Goal: Information Seeking & Learning: Learn about a topic

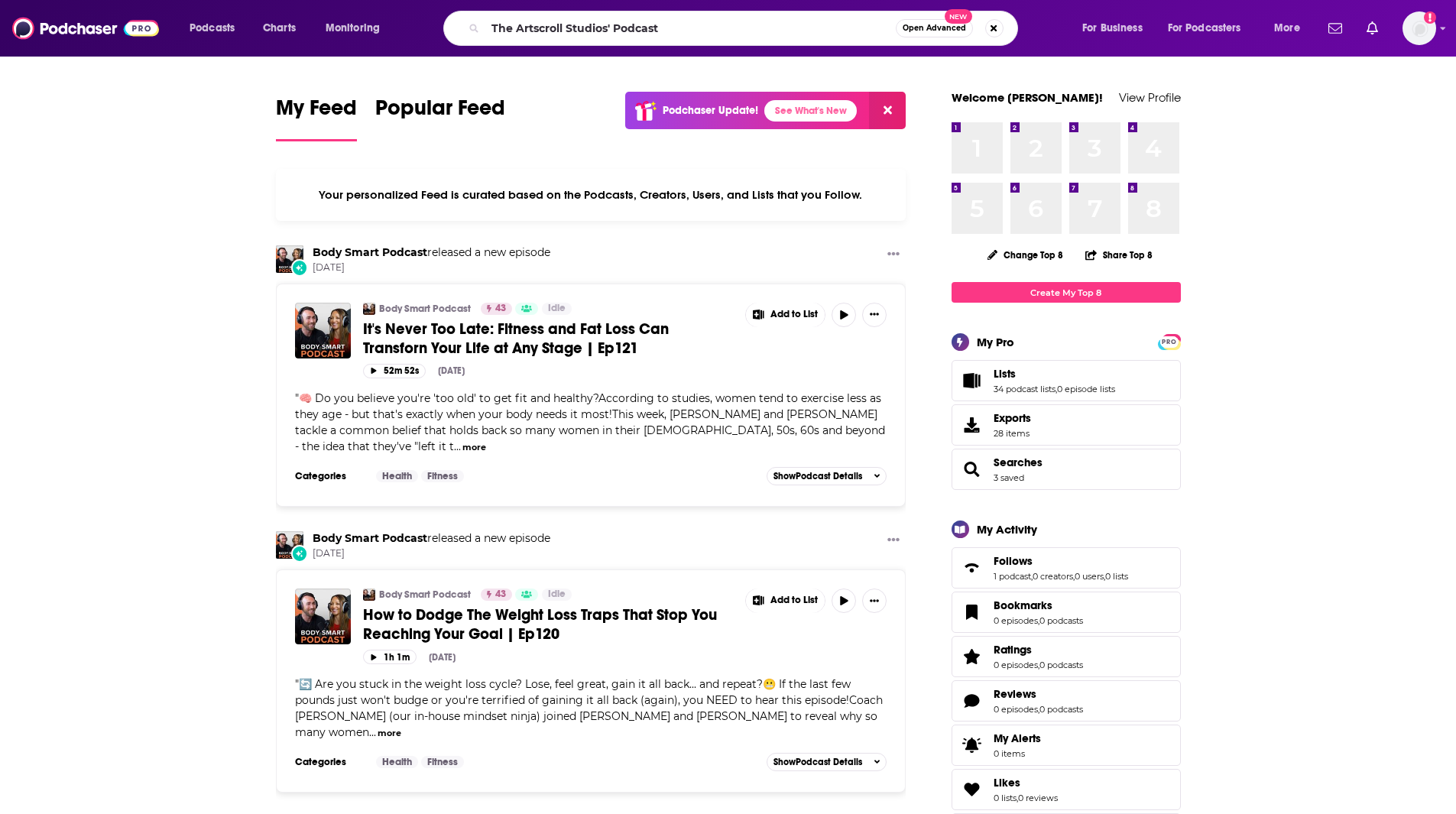
click at [739, 27] on input "The Artscroll Studios' Podcast" at bounding box center [690, 29] width 411 height 25
type input "The Artscroll Studios' Podcast"
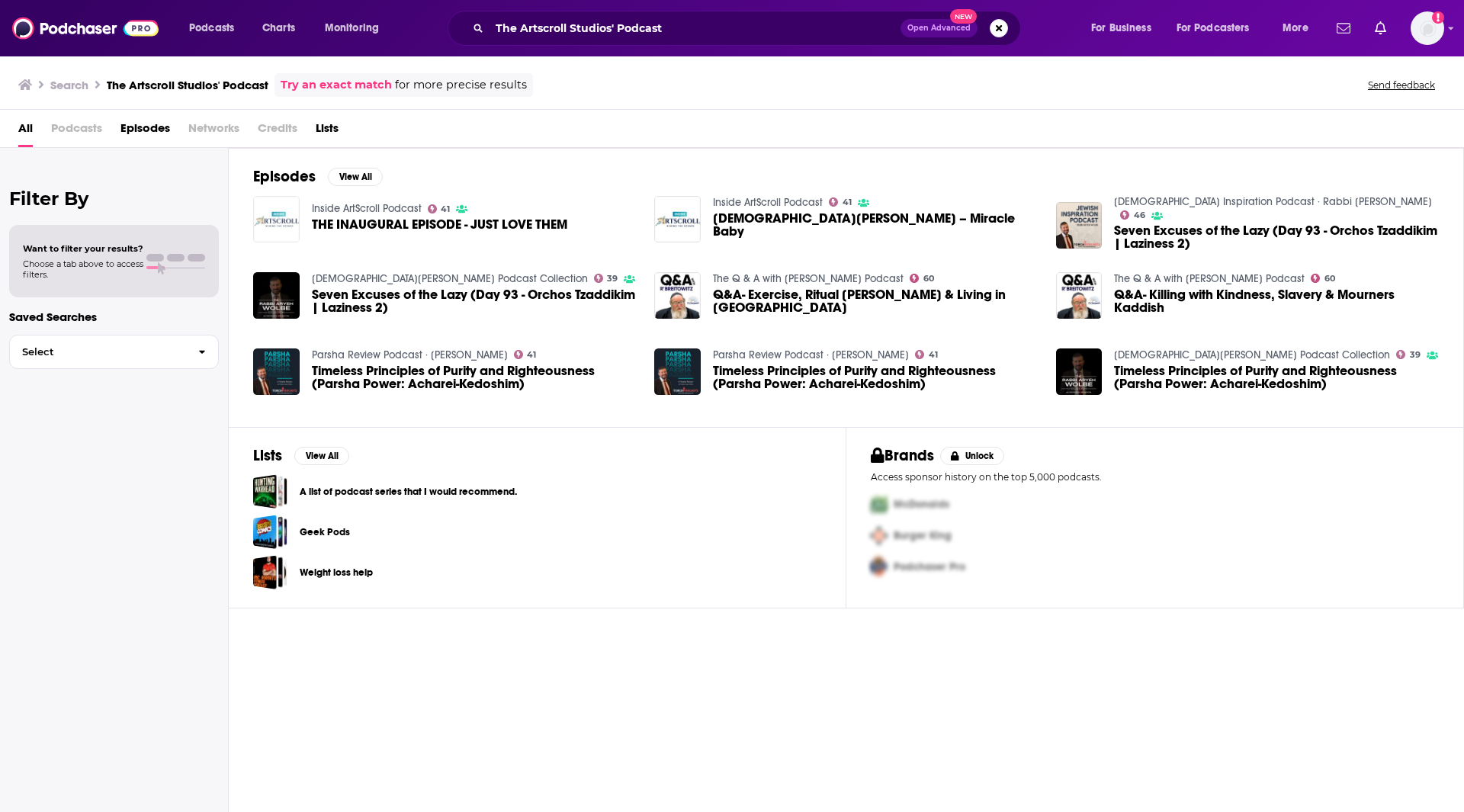
click at [267, 204] on img "THE INAUGURAL EPISODE - JUST LOVE THEM" at bounding box center [276, 219] width 46 height 46
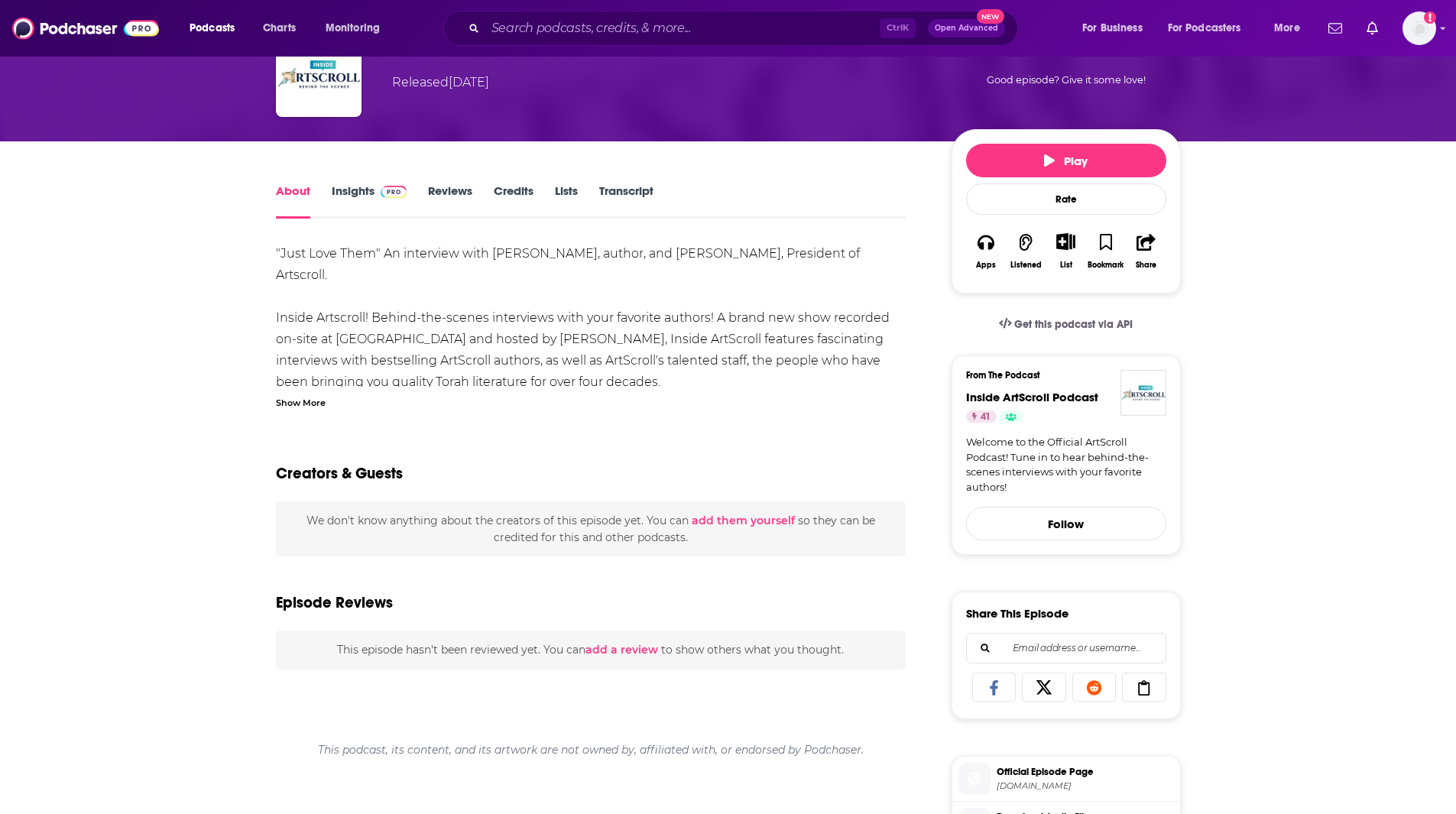
scroll to position [99, 0]
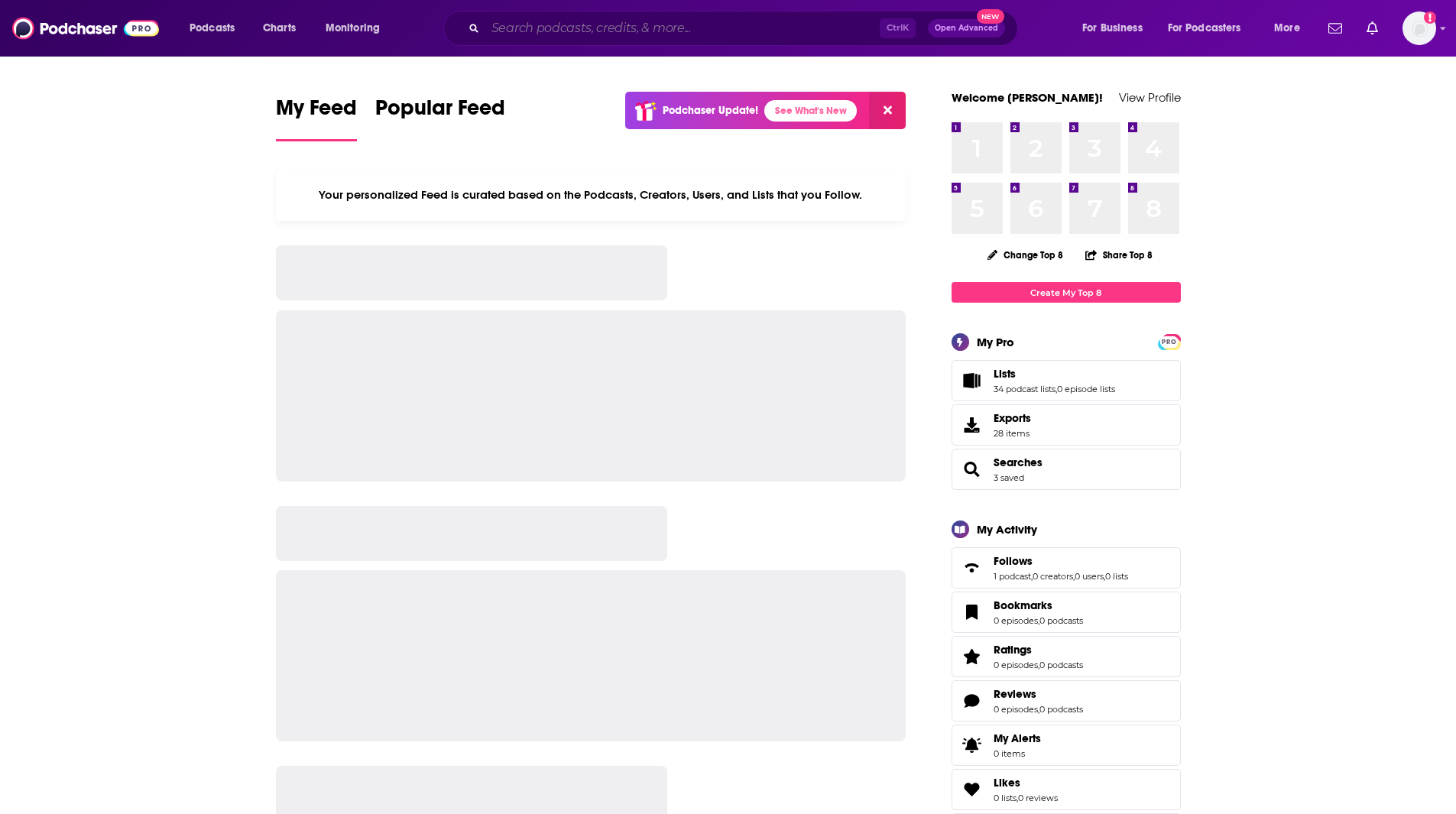
click at [636, 24] on input "Search podcasts, credits, & more..." at bounding box center [682, 29] width 394 height 25
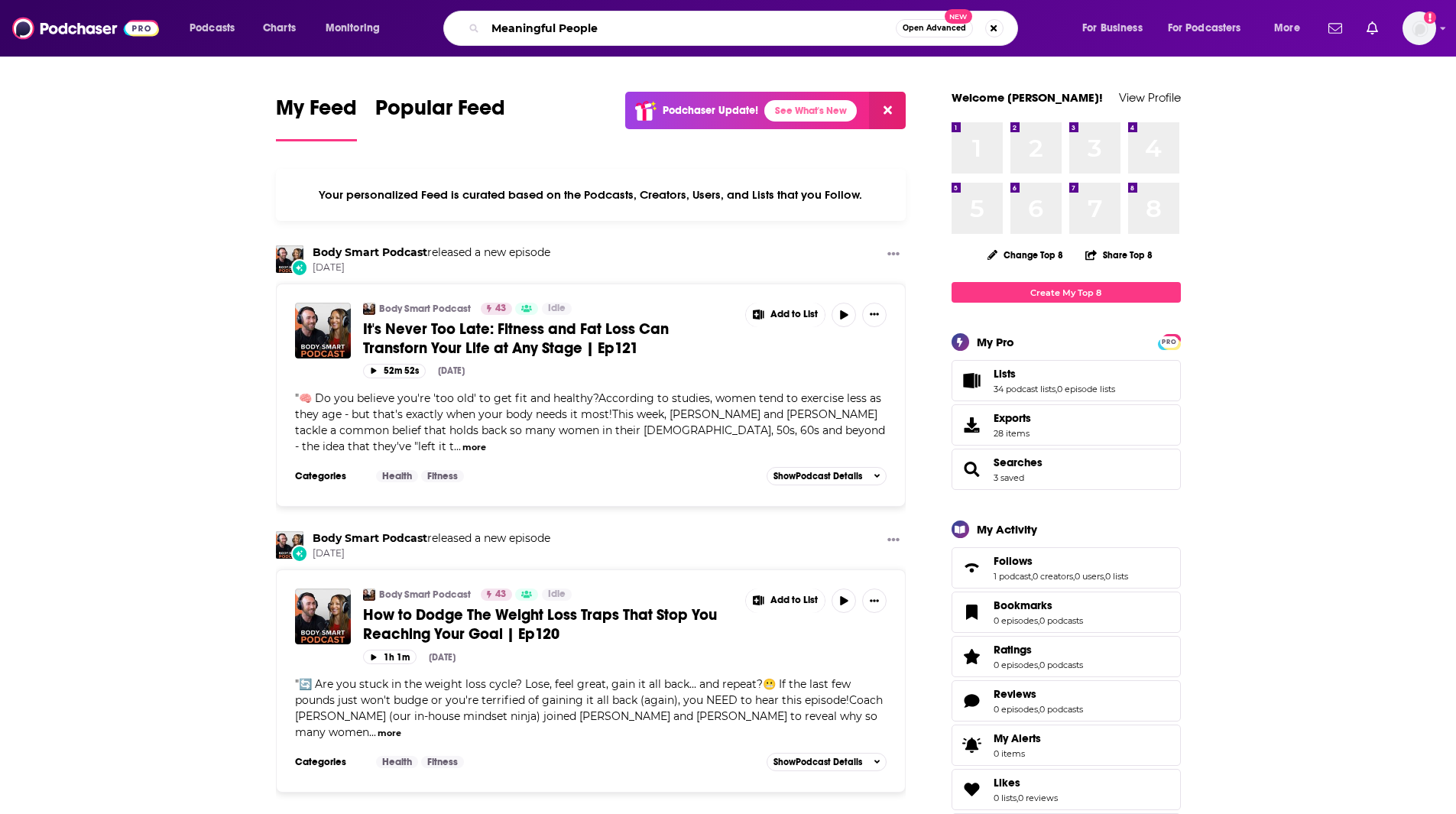
type input "Meaningful People"
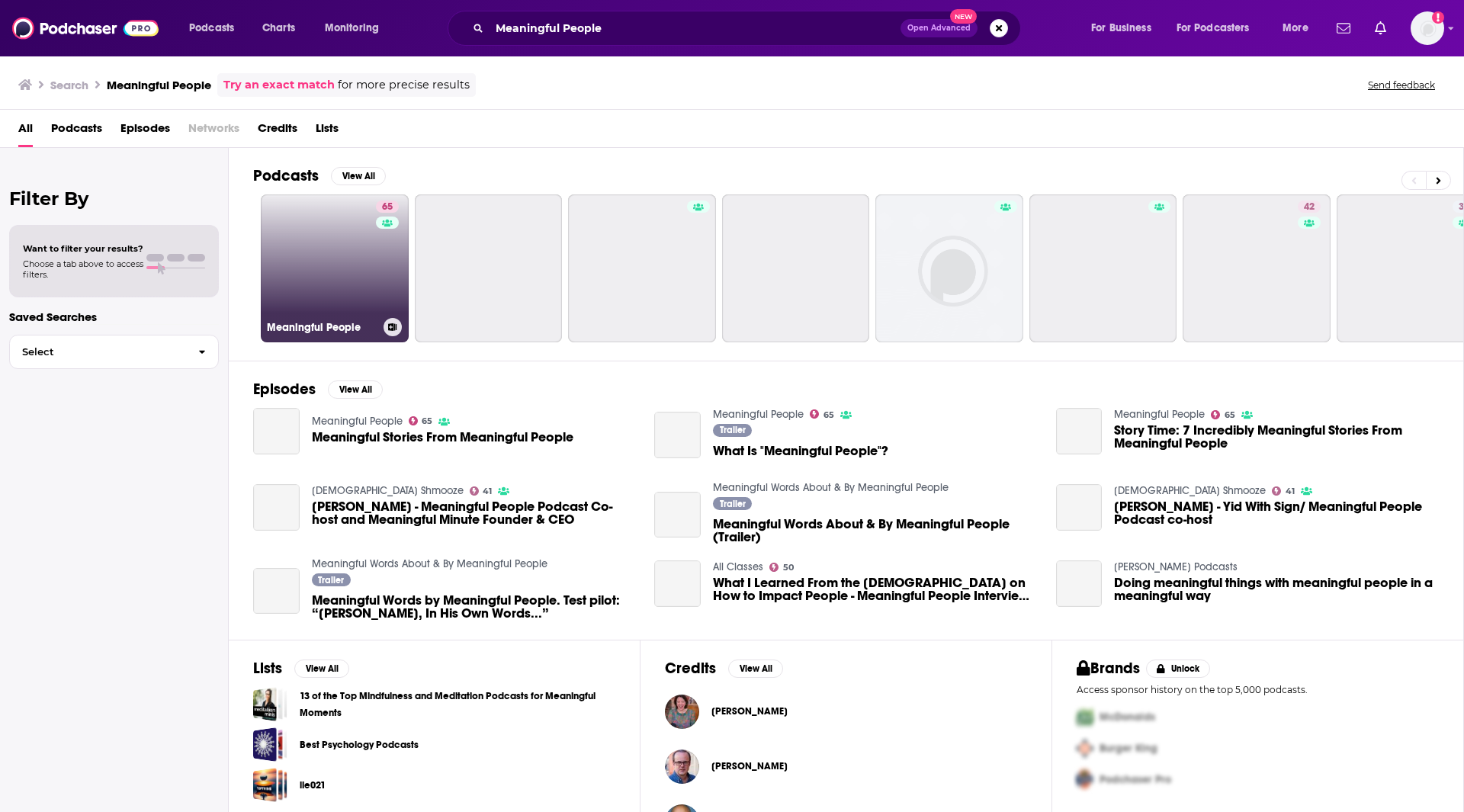
click at [348, 300] on link "65 Meaningful People" at bounding box center [334, 268] width 148 height 148
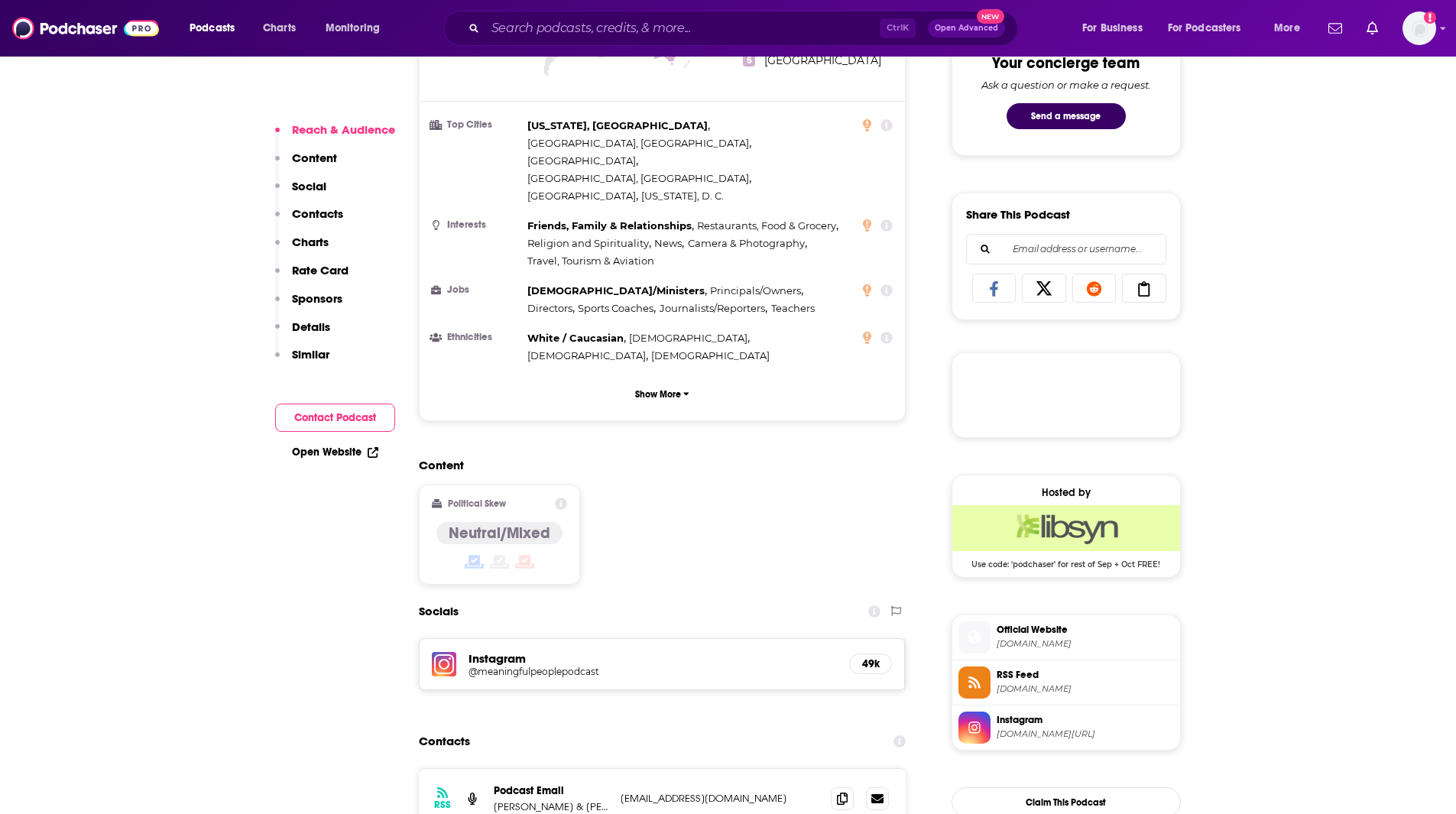
scroll to position [968, 0]
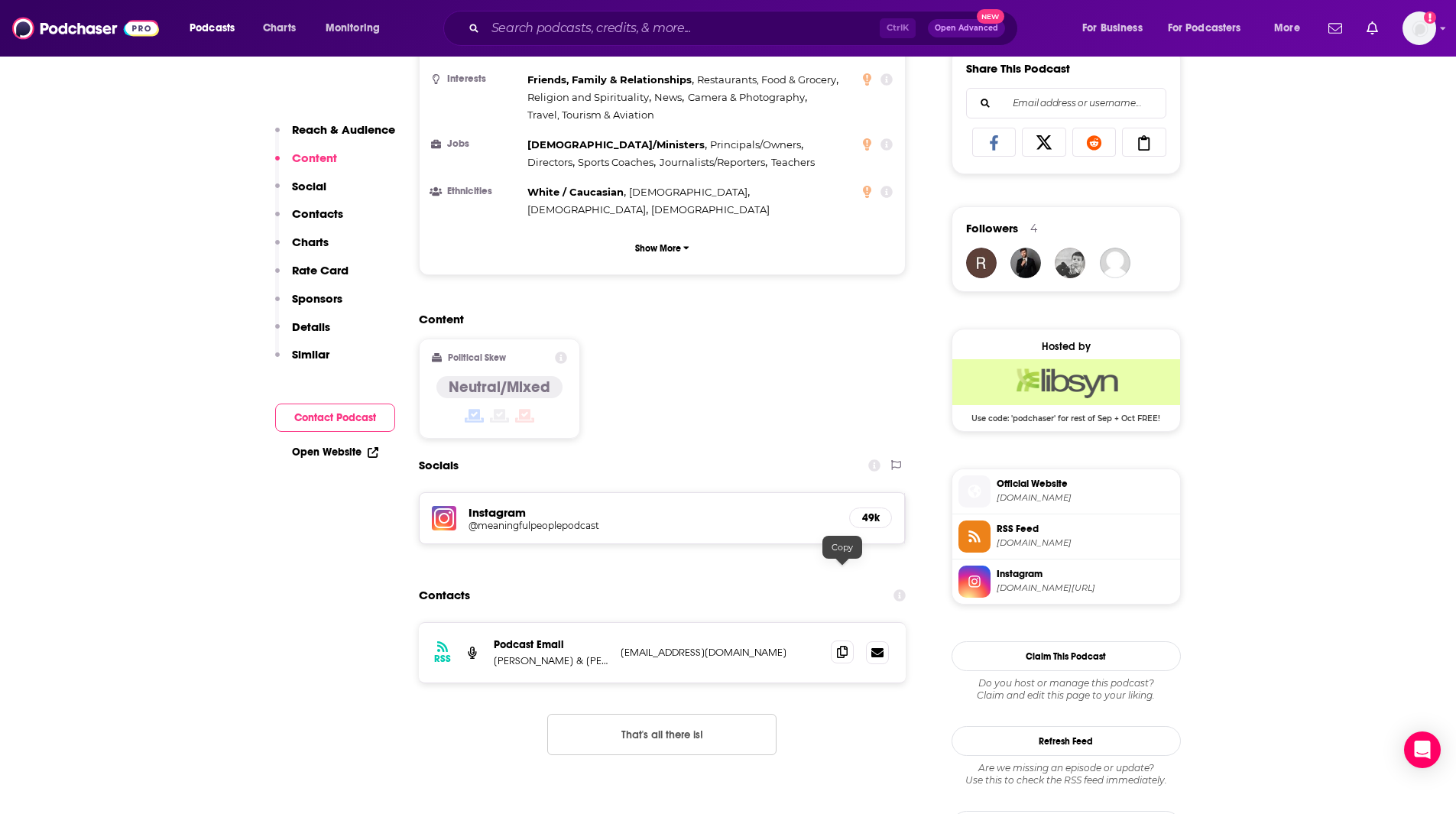
click at [841, 646] on icon at bounding box center [842, 652] width 11 height 12
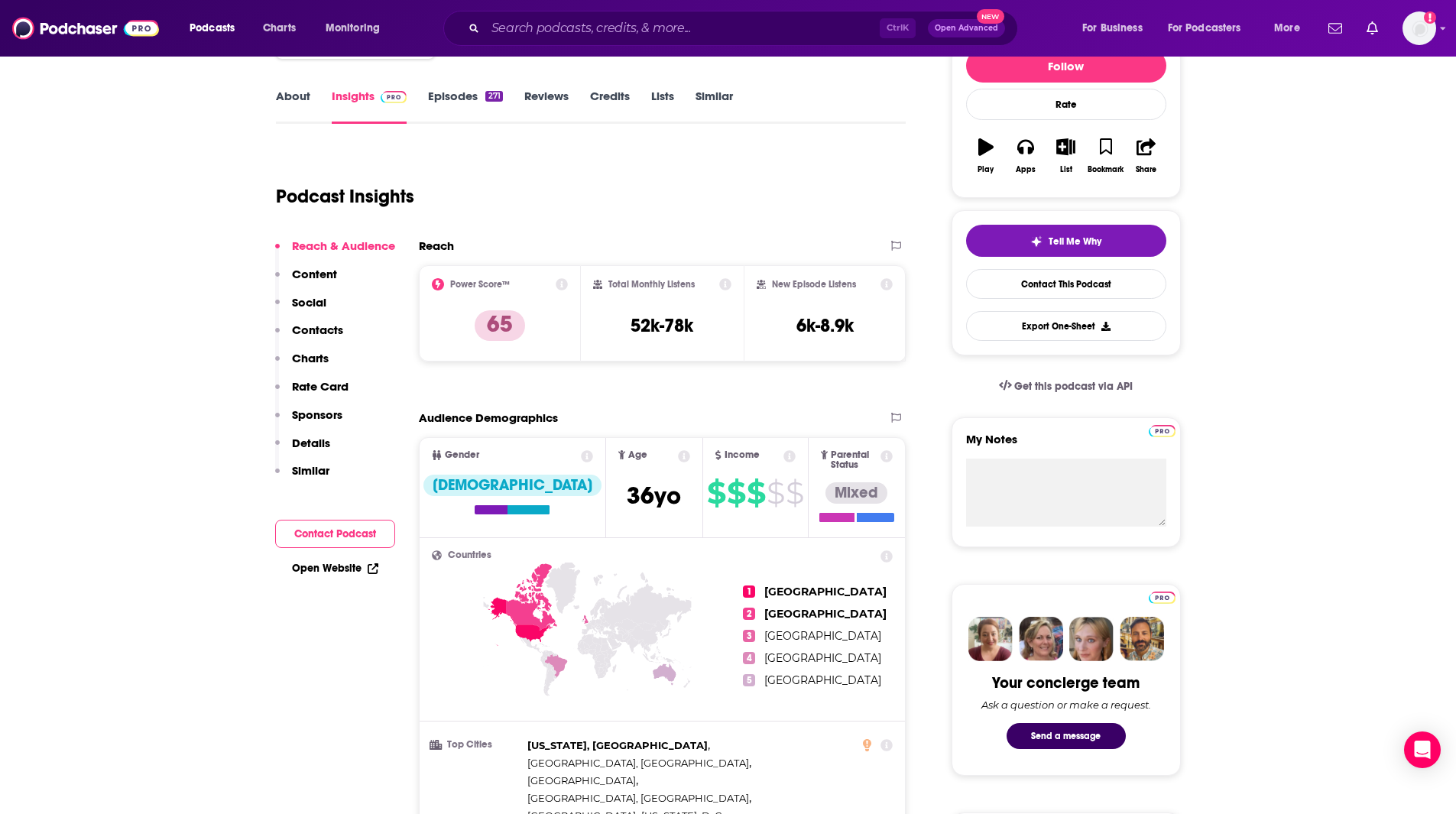
scroll to position [0, 0]
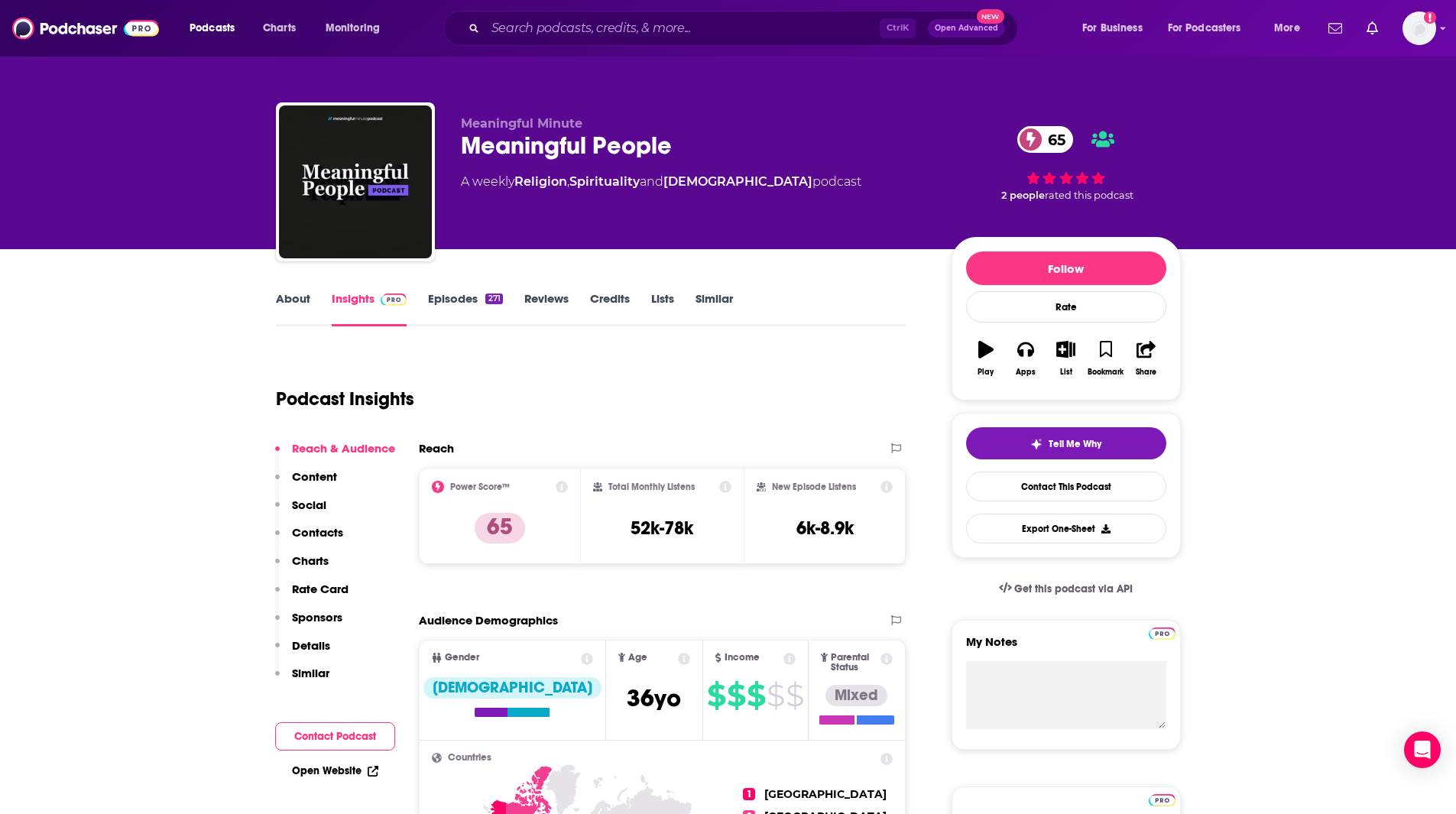
click at [720, 294] on link "Similar" at bounding box center [714, 308] width 37 height 35
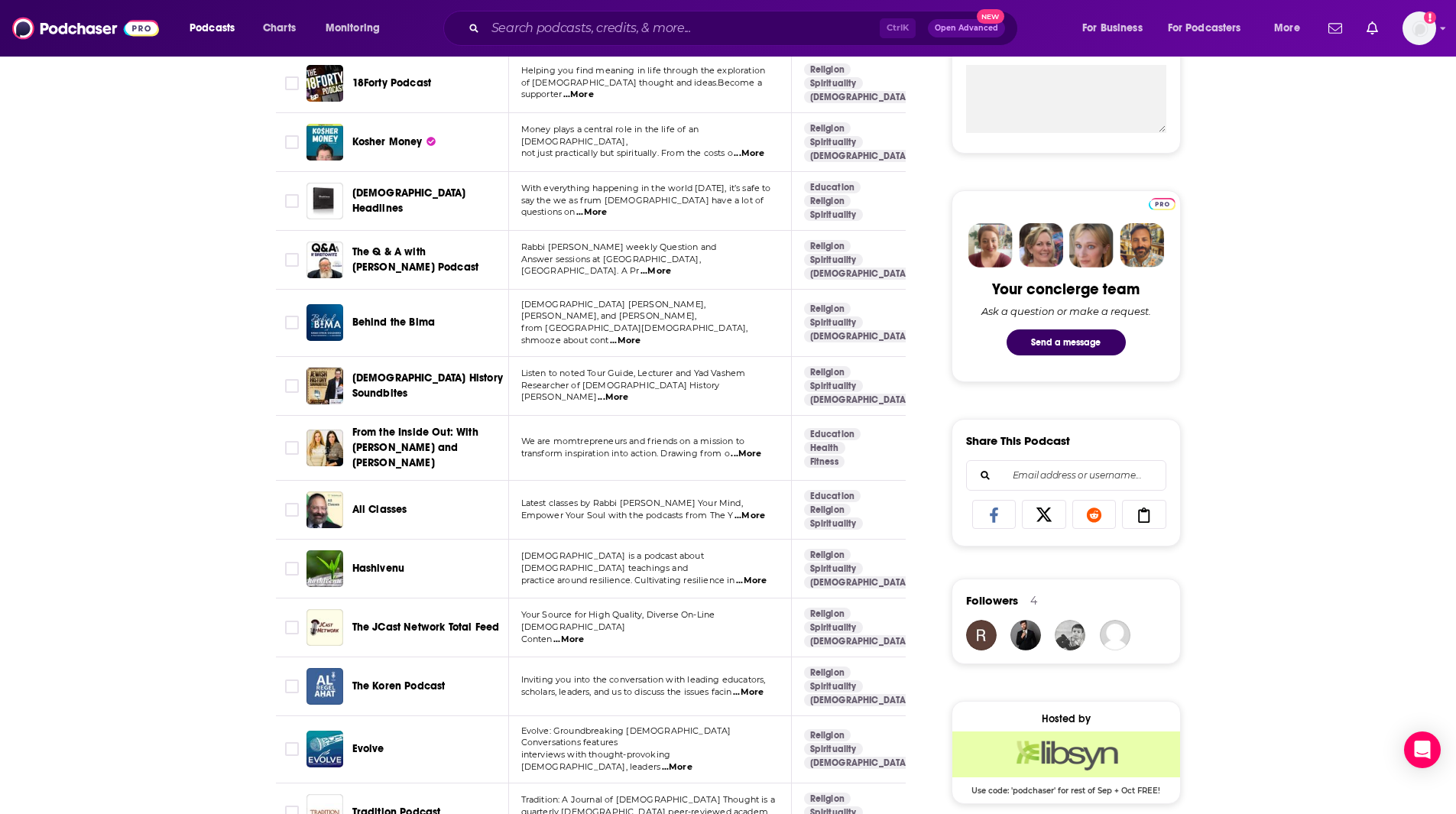
scroll to position [615, 0]
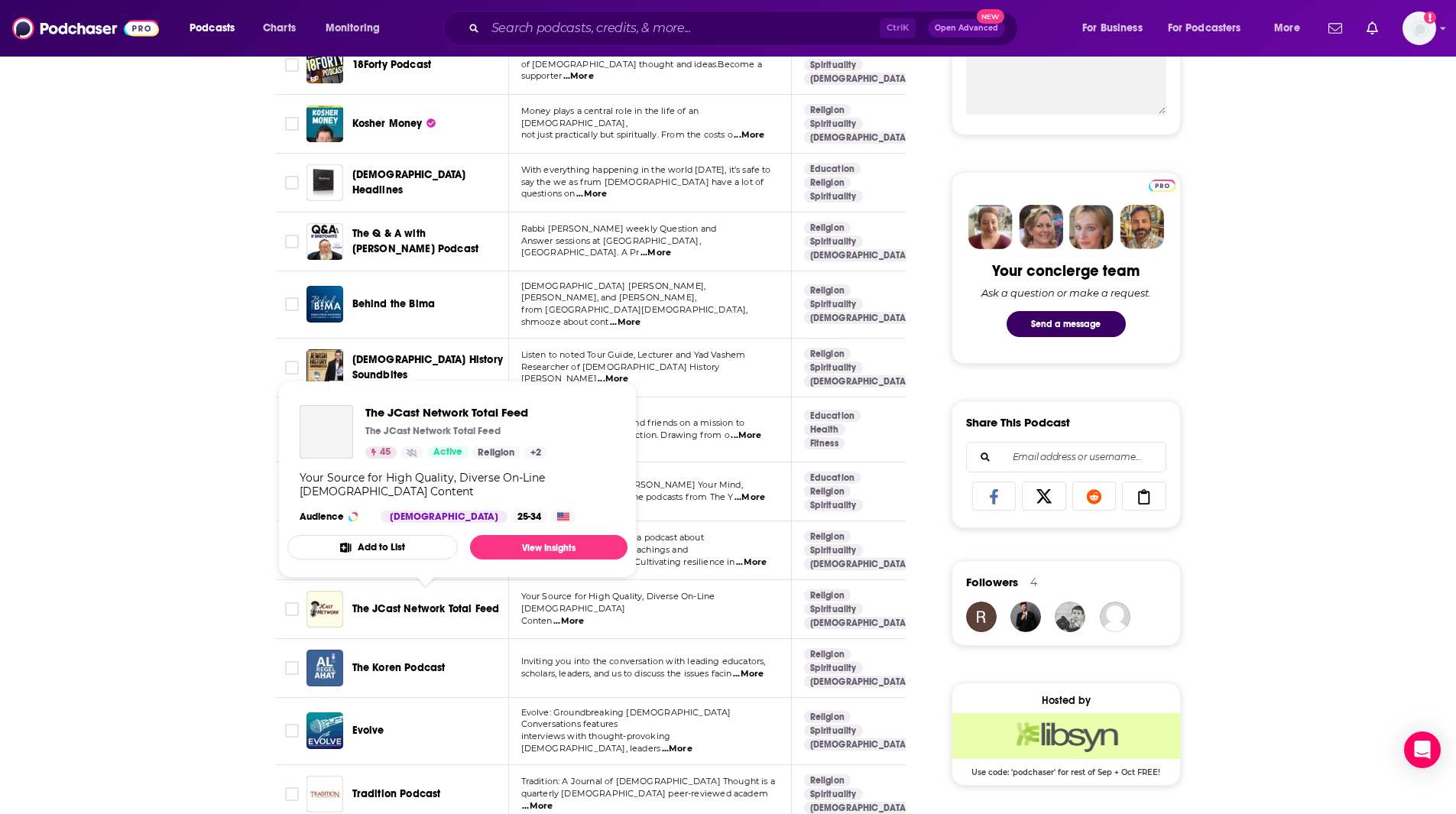
click at [453, 602] on span "The JCast Network Total Feed" at bounding box center [426, 608] width 147 height 13
